Goal: Information Seeking & Learning: Compare options

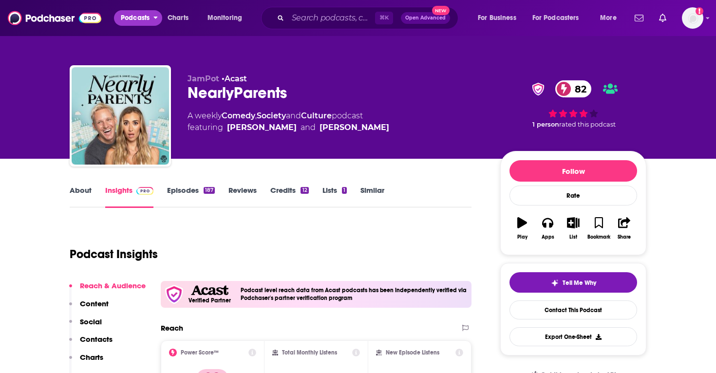
click at [142, 11] on span "Podcasts" at bounding box center [135, 18] width 29 height 14
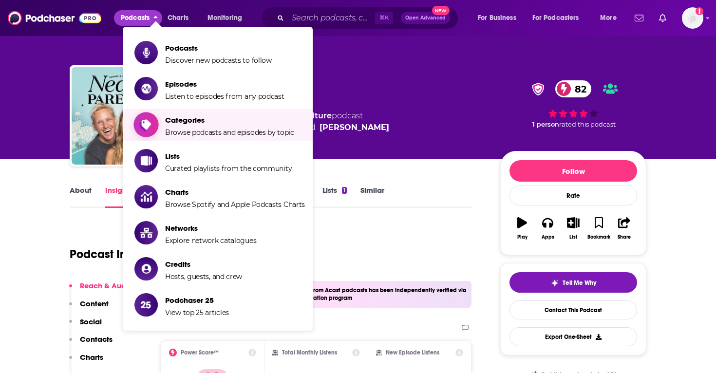
click at [203, 119] on span "Categories" at bounding box center [229, 119] width 129 height 9
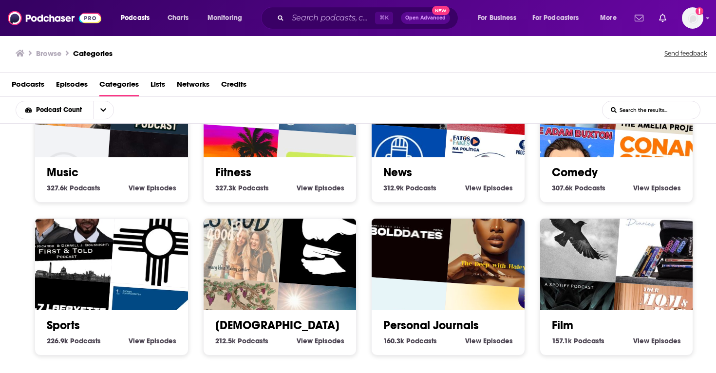
scroll to position [377, 0]
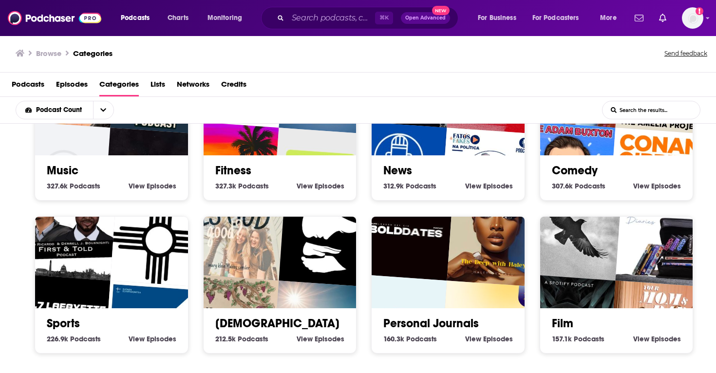
click at [429, 316] on link "Personal Journals" at bounding box center [430, 323] width 95 height 15
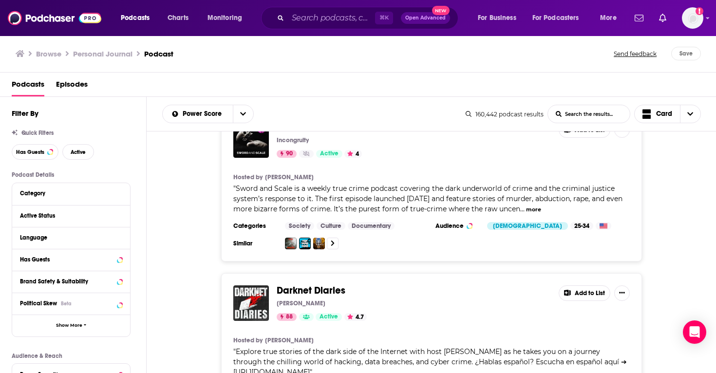
scroll to position [768, 0]
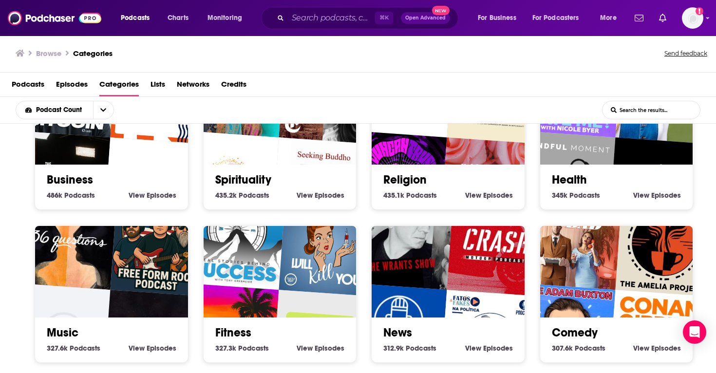
scroll to position [119, 0]
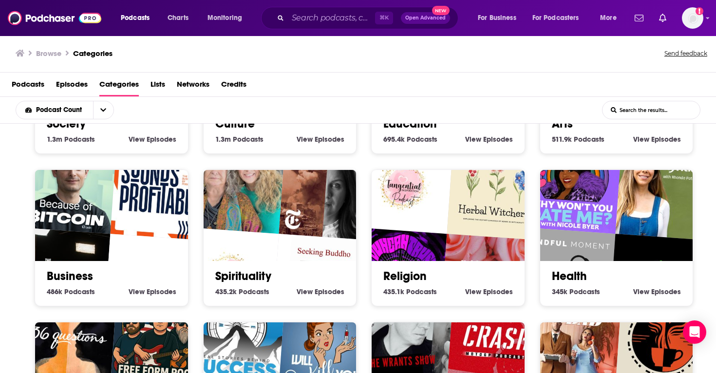
click at [583, 281] on link "Health" at bounding box center [569, 276] width 35 height 15
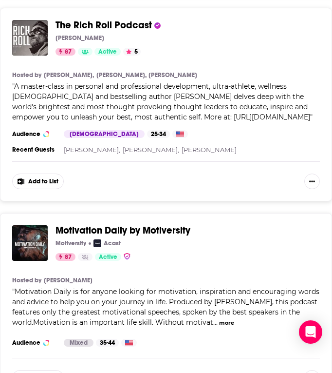
scroll to position [3557, 0]
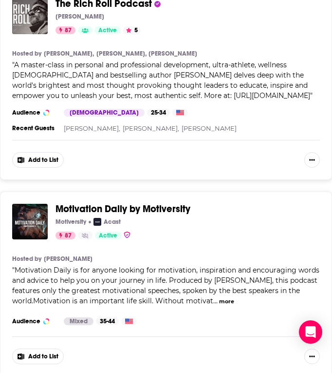
click at [174, 203] on span "Motivation Daily by Motiversity" at bounding box center [123, 209] width 135 height 12
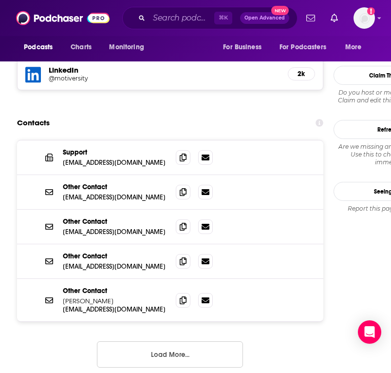
scroll to position [1090, 0]
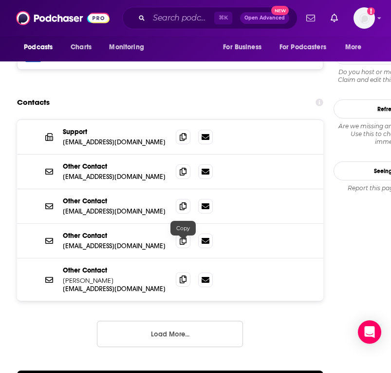
click at [181, 275] on icon at bounding box center [183, 279] width 7 height 8
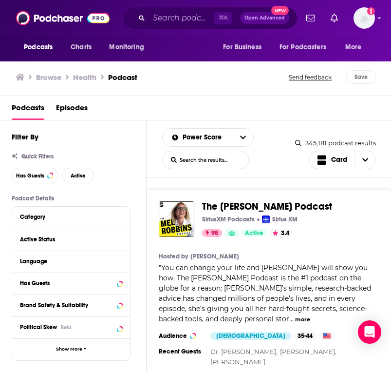
click at [293, 207] on span "The [PERSON_NAME] Podcast" at bounding box center [267, 206] width 130 height 12
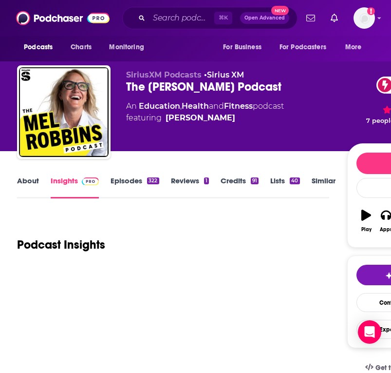
click at [324, 180] on link "Similar" at bounding box center [324, 187] width 24 height 22
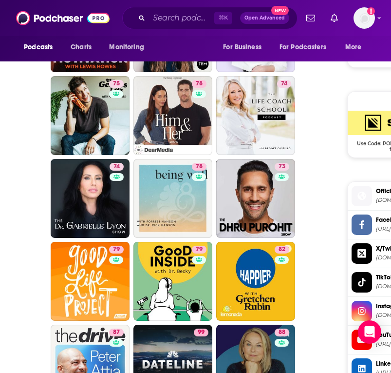
scroll to position [730, 0]
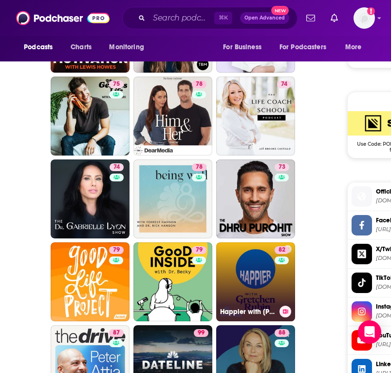
click at [271, 287] on link "82 Happier with [PERSON_NAME]" at bounding box center [255, 281] width 79 height 79
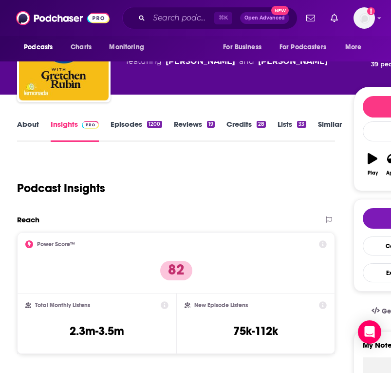
scroll to position [57, 0]
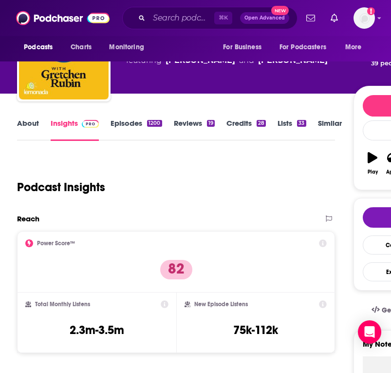
click at [37, 120] on link "About" at bounding box center [28, 129] width 22 height 22
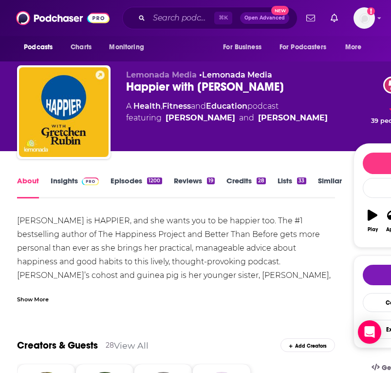
click at [71, 176] on link "Insights" at bounding box center [75, 187] width 48 height 22
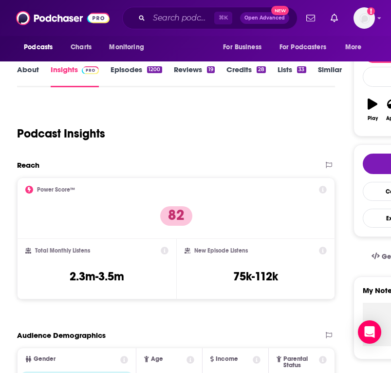
scroll to position [113, 0]
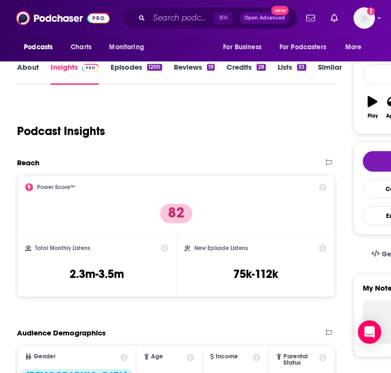
click at [35, 68] on link "About" at bounding box center [28, 73] width 22 height 22
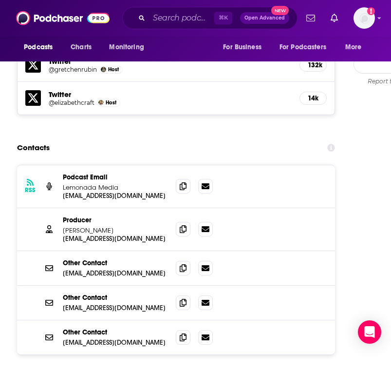
scroll to position [1138, 0]
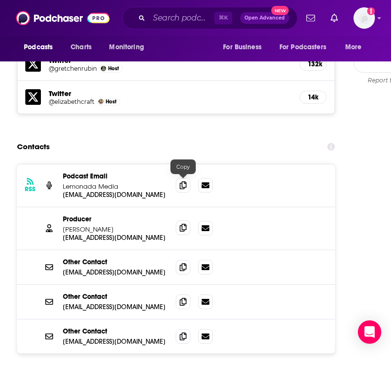
click at [181, 224] on icon at bounding box center [183, 228] width 7 height 8
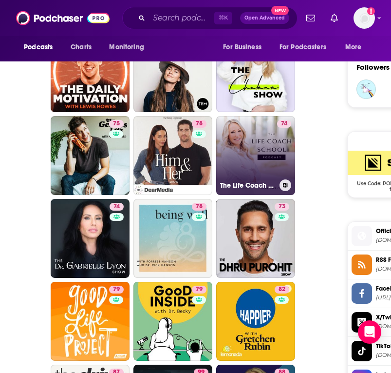
scroll to position [689, 0]
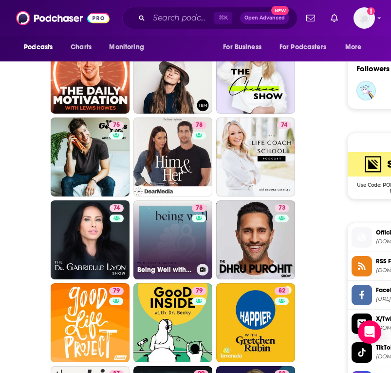
click at [149, 242] on link "78 Being Well with [PERSON_NAME] and Dr. [PERSON_NAME]" at bounding box center [172, 239] width 79 height 79
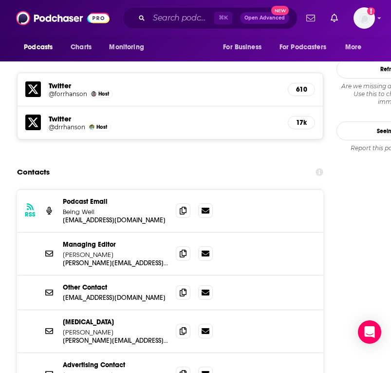
scroll to position [898, 0]
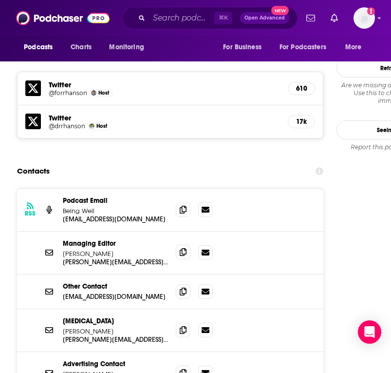
click at [181, 248] on icon at bounding box center [183, 252] width 7 height 8
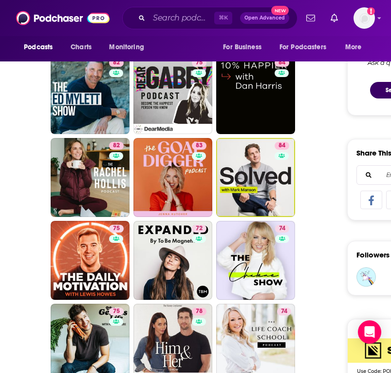
scroll to position [505, 0]
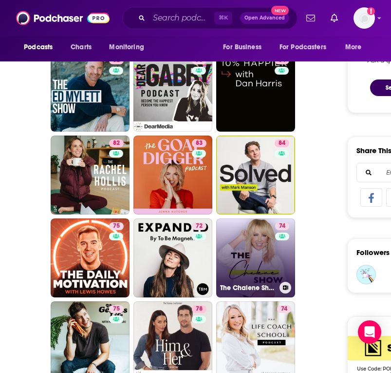
click at [275, 261] on div "74" at bounding box center [283, 251] width 17 height 59
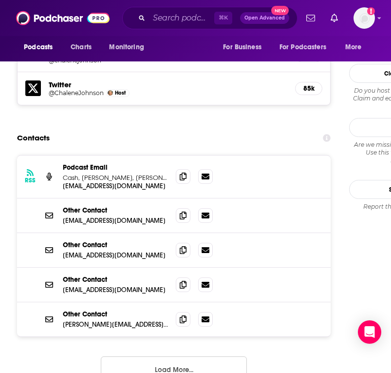
scroll to position [1076, 0]
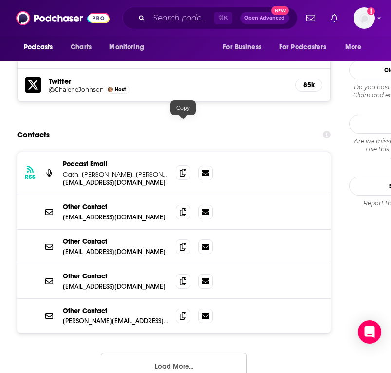
click at [181, 168] on icon at bounding box center [183, 172] width 7 height 8
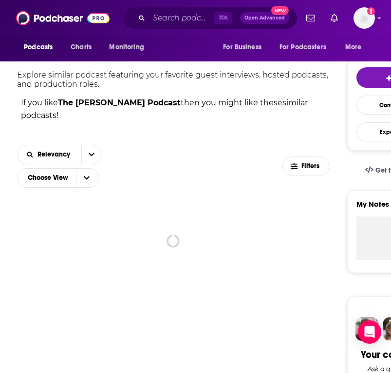
scroll to position [195, 0]
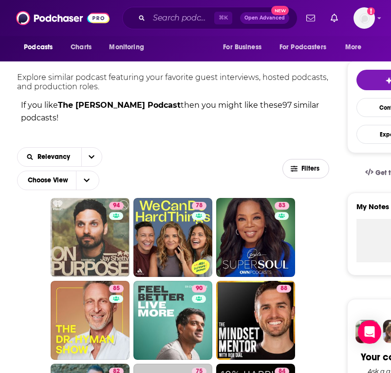
click at [310, 166] on span "Filters" at bounding box center [310, 168] width 19 height 7
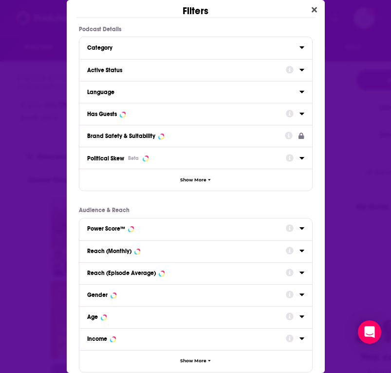
scroll to position [0, 0]
click at [316, 10] on icon "Close" at bounding box center [314, 10] width 5 height 8
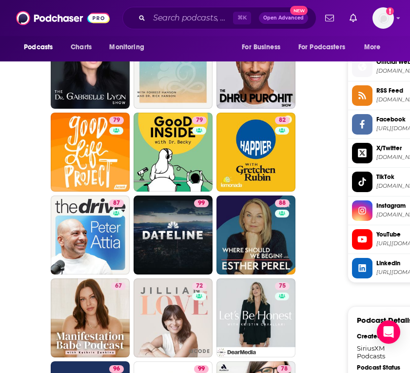
scroll to position [857, 0]
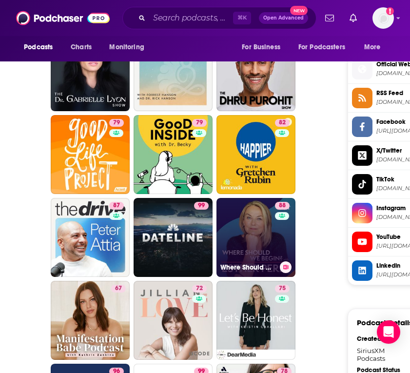
click at [278, 237] on div "88" at bounding box center [283, 231] width 17 height 59
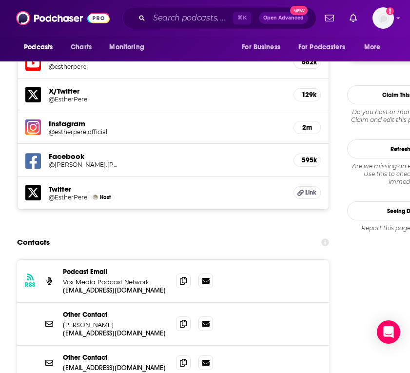
scroll to position [933, 0]
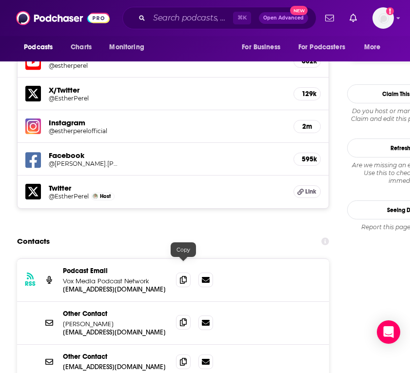
click at [183, 318] on icon at bounding box center [183, 322] width 7 height 8
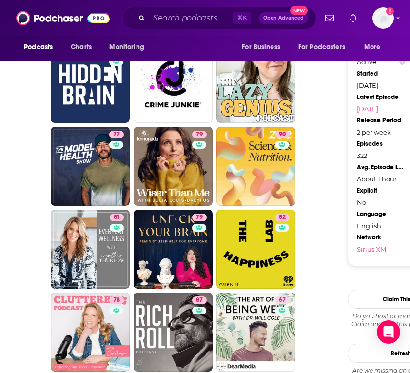
scroll to position [1177, 0]
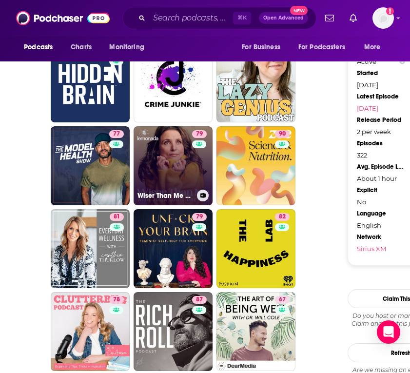
click at [187, 175] on link "79 Wiser Than Me with [PERSON_NAME]" at bounding box center [172, 165] width 79 height 79
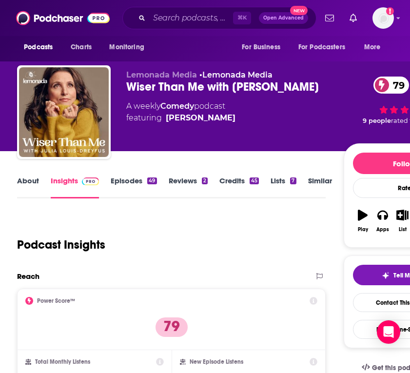
click at [36, 183] on link "About" at bounding box center [28, 187] width 22 height 22
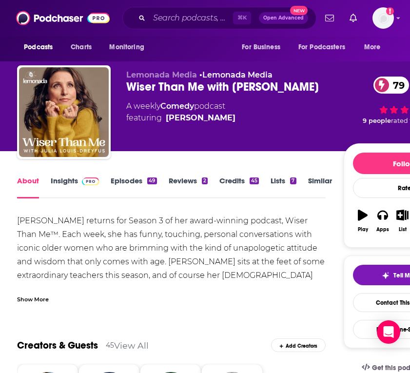
click at [74, 181] on link "Insights" at bounding box center [75, 187] width 48 height 22
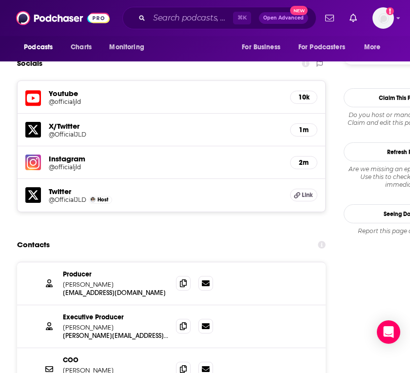
scroll to position [903, 0]
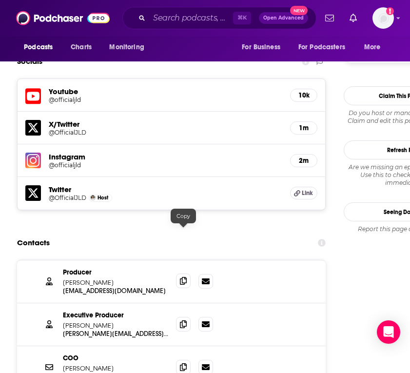
click at [179, 273] on span at bounding box center [183, 280] width 15 height 15
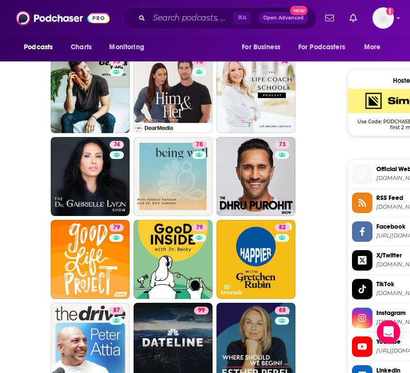
scroll to position [753, 0]
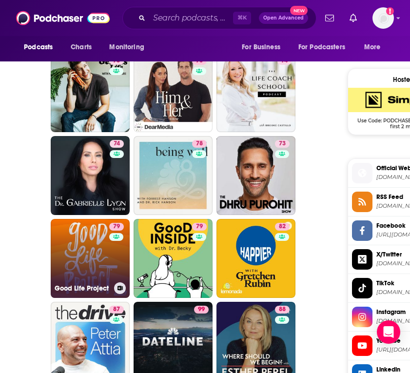
click at [93, 268] on link "79 Good Life Project" at bounding box center [90, 258] width 79 height 79
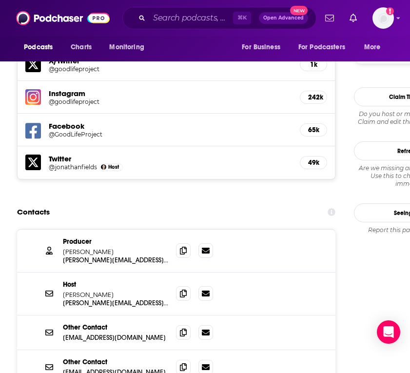
scroll to position [1021, 0]
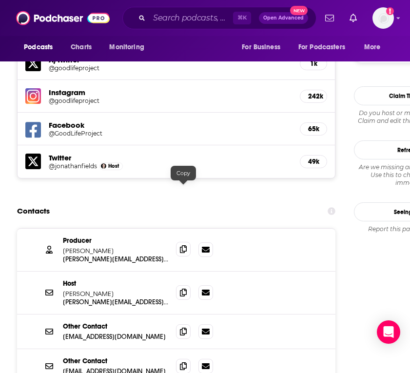
click at [184, 245] on icon at bounding box center [183, 249] width 7 height 8
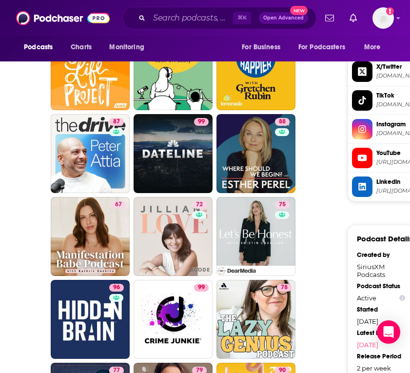
scroll to position [939, 0]
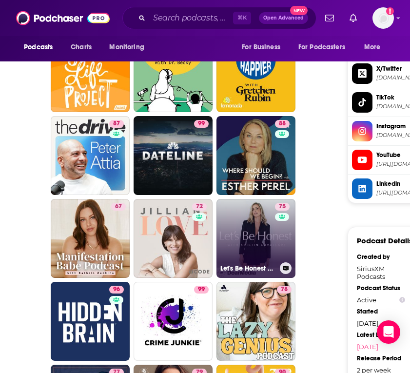
click at [277, 238] on div "75" at bounding box center [283, 232] width 17 height 59
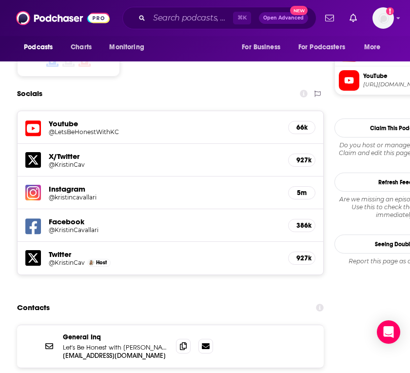
scroll to position [925, 0]
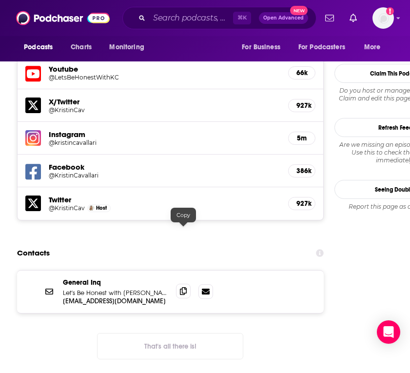
click at [183, 287] on icon at bounding box center [183, 291] width 7 height 8
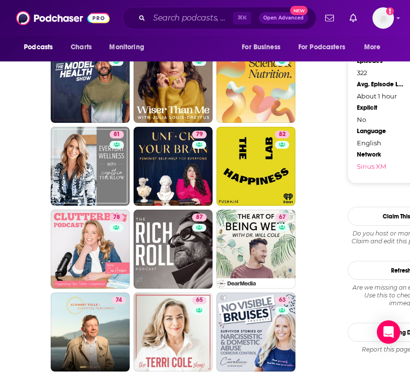
scroll to position [1260, 0]
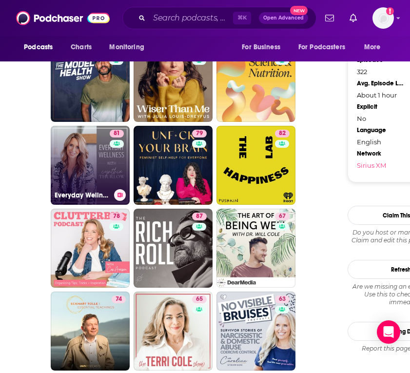
click at [93, 175] on link "81 Everyday Wellness: Midlife Hormones, Health, and Science for Women 35+" at bounding box center [90, 165] width 79 height 79
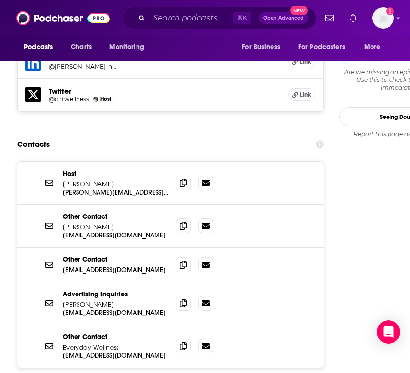
scroll to position [1055, 0]
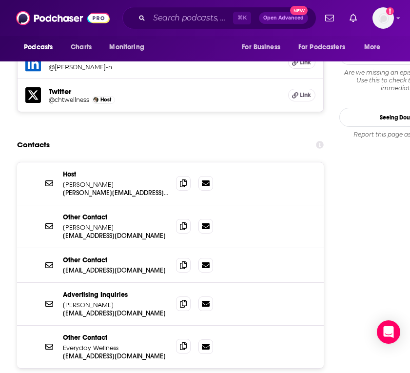
click at [180, 342] on icon at bounding box center [183, 346] width 7 height 8
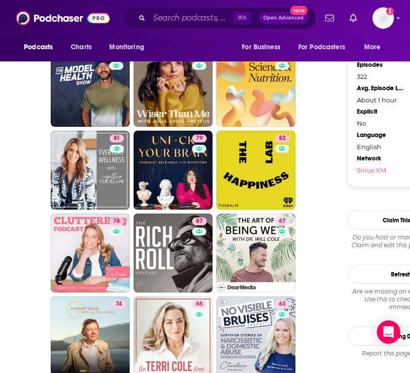
scroll to position [1253, 0]
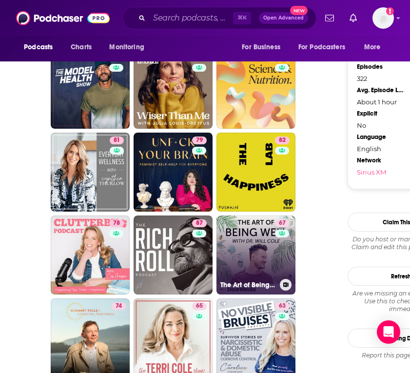
click at [266, 252] on link "67 The Art of Being Well" at bounding box center [255, 254] width 79 height 79
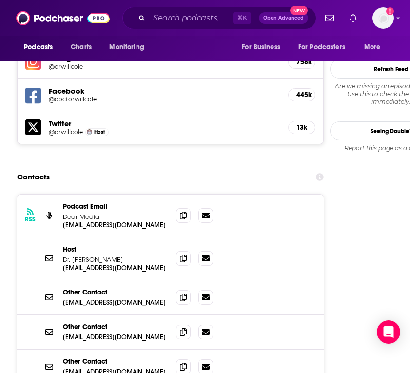
scroll to position [1019, 0]
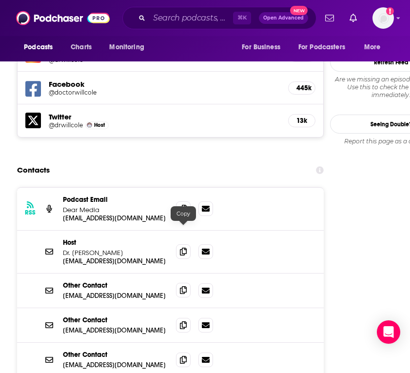
click at [186, 286] on icon at bounding box center [183, 290] width 7 height 8
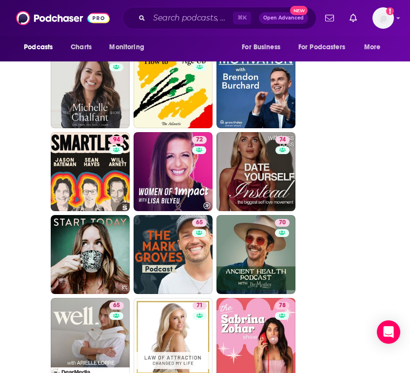
scroll to position [1834, 0]
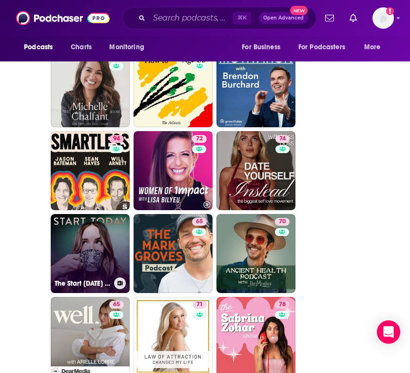
click at [98, 249] on link "The Start [DATE] Podcast" at bounding box center [90, 253] width 79 height 79
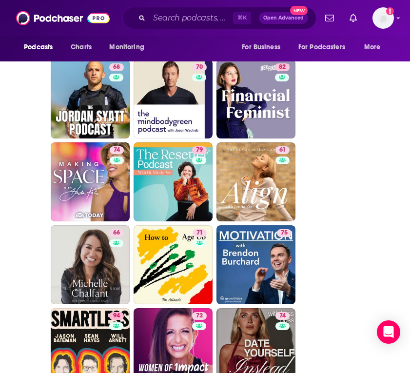
scroll to position [1658, 0]
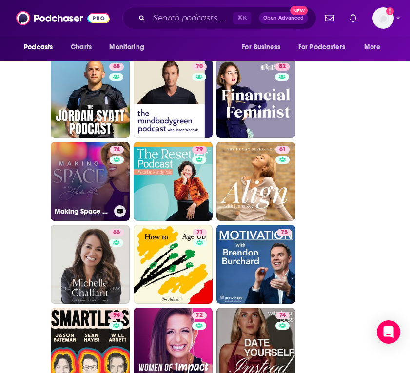
click at [99, 172] on link "74 Making Space with [PERSON_NAME]" at bounding box center [90, 181] width 79 height 79
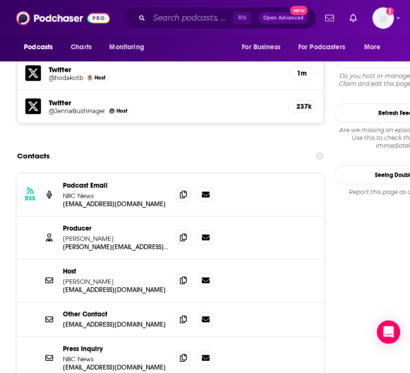
scroll to position [1003, 0]
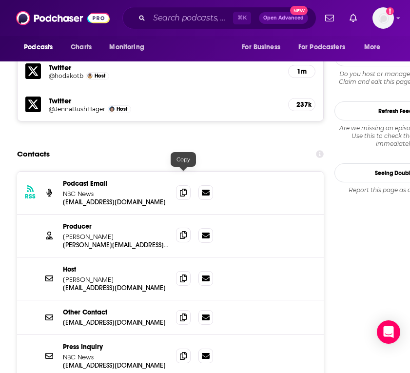
click at [187, 227] on span at bounding box center [183, 234] width 15 height 15
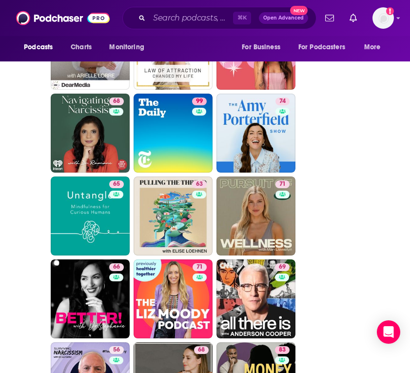
scroll to position [2124, 0]
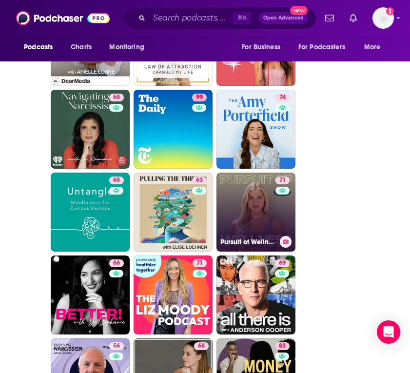
click at [273, 220] on link "71 Pursuit of Wellness" at bounding box center [255, 211] width 79 height 79
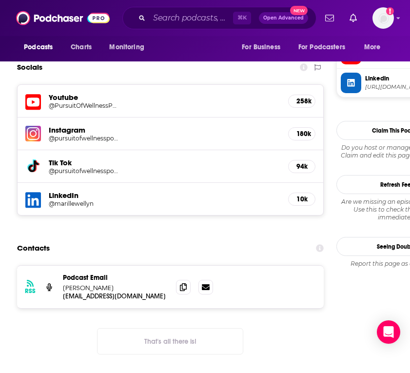
scroll to position [896, 0]
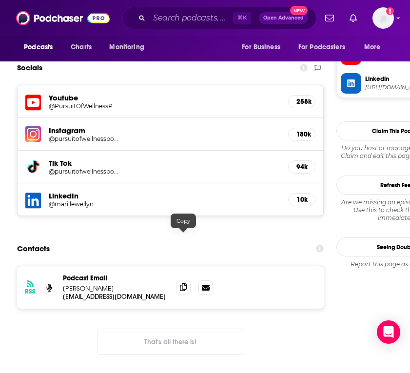
click at [182, 283] on icon at bounding box center [183, 287] width 7 height 8
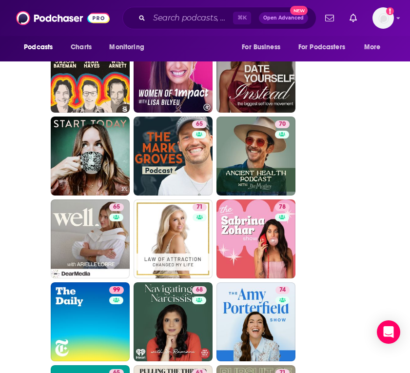
scroll to position [1932, 0]
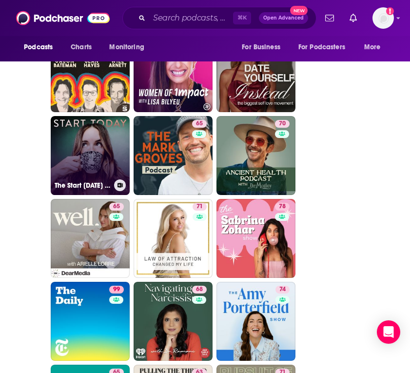
click at [90, 161] on link "The Start [DATE] Podcast" at bounding box center [90, 155] width 79 height 79
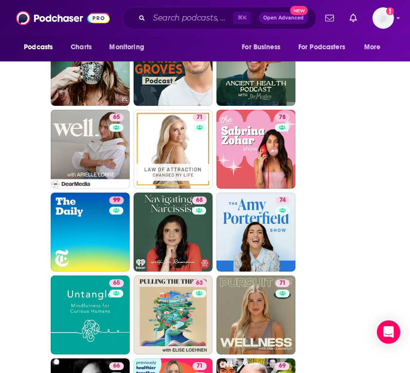
scroll to position [2020, 0]
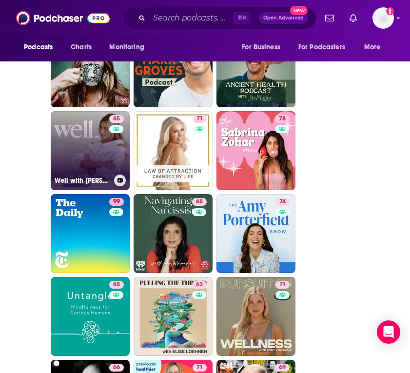
click at [90, 138] on link "65 Well with [PERSON_NAME]" at bounding box center [90, 150] width 79 height 79
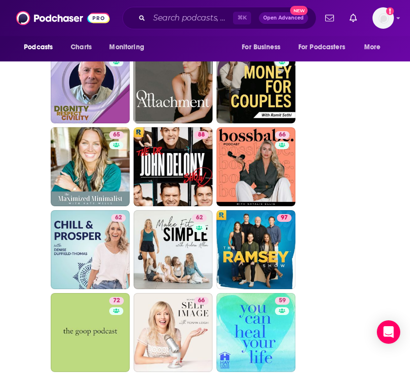
scroll to position [2420, 0]
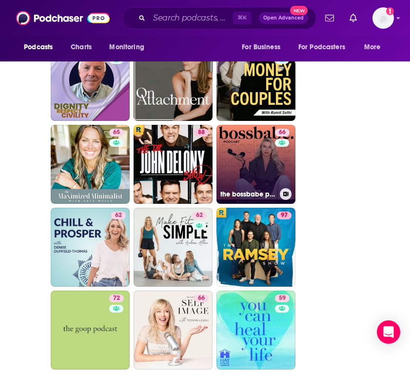
click at [246, 172] on link "66 the bossbabe podcast" at bounding box center [255, 164] width 79 height 79
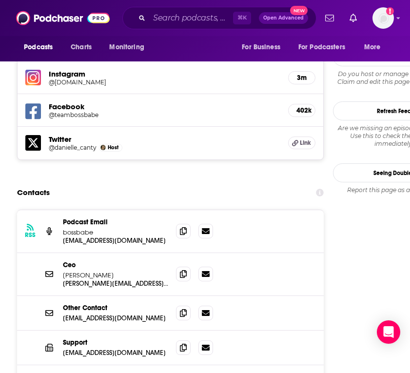
scroll to position [943, 0]
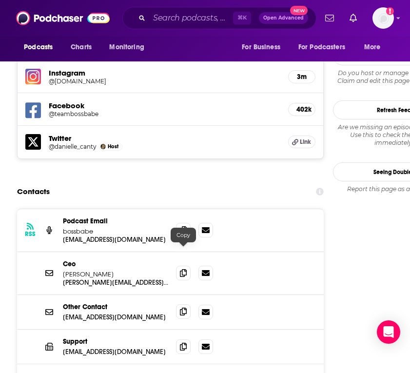
click at [180, 307] on icon at bounding box center [183, 311] width 7 height 8
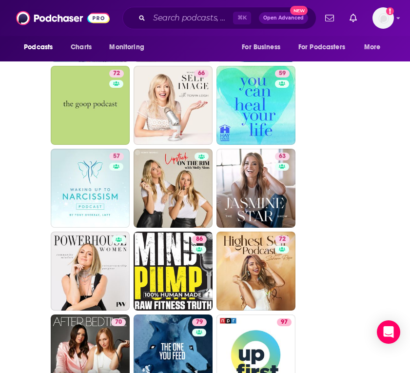
scroll to position [2657, 0]
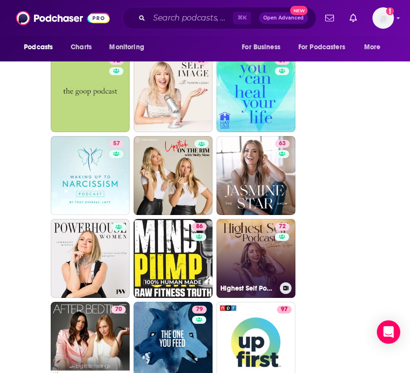
click at [275, 275] on div "72" at bounding box center [283, 252] width 17 height 59
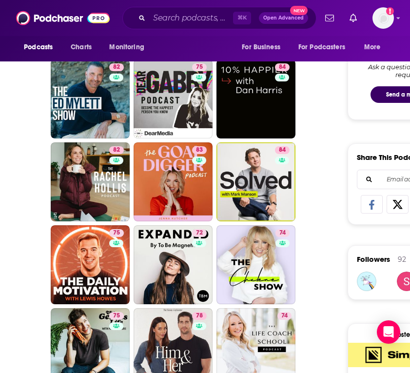
scroll to position [500, 0]
